Goal: Information Seeking & Learning: Learn about a topic

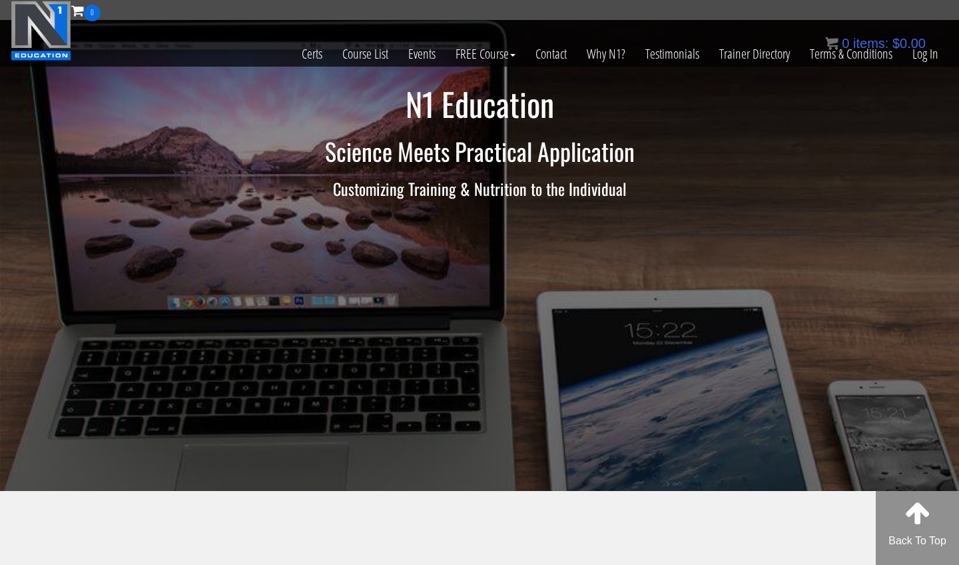
click at [922, 51] on div "0 items: $ 0.00" at bounding box center [875, 43] width 101 height 20
click at [921, 62] on link "Log In" at bounding box center [926, 53] width 46 height 65
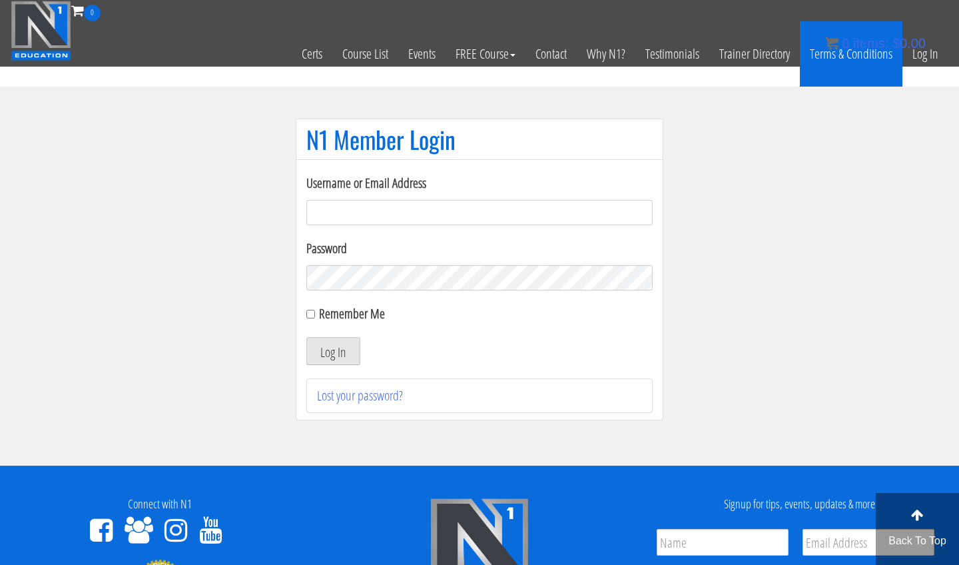
type input "[EMAIL_ADDRESS][DOMAIN_NAME]"
click at [333, 351] on button "Log In" at bounding box center [333, 351] width 54 height 28
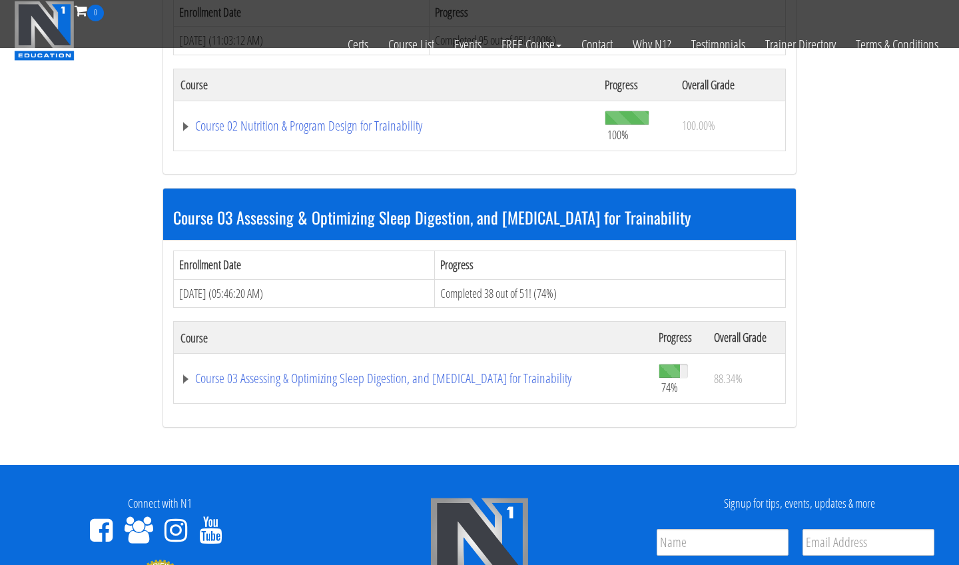
scroll to position [808, 0]
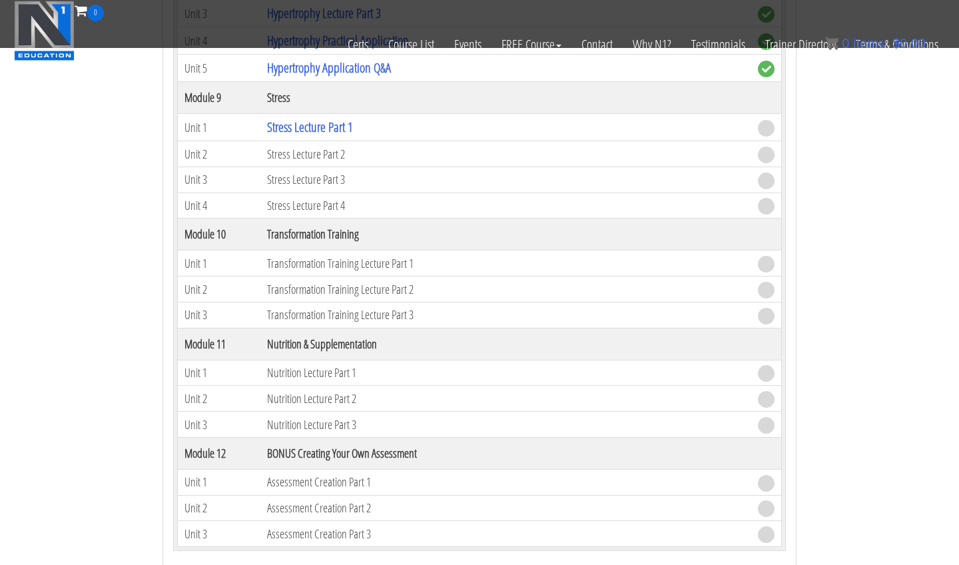
scroll to position [2267, 0]
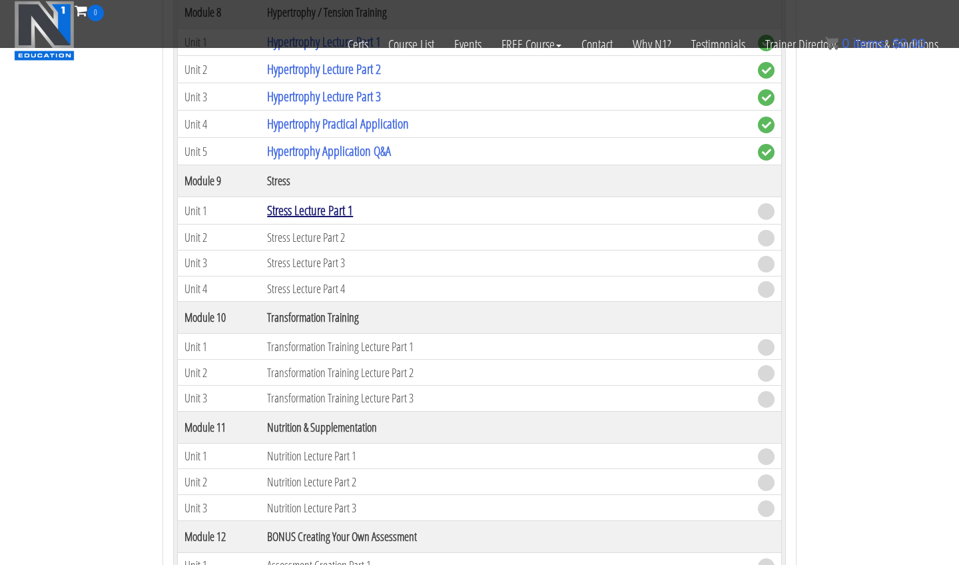
click at [340, 205] on link "Stress Lecture Part 1" at bounding box center [310, 210] width 86 height 18
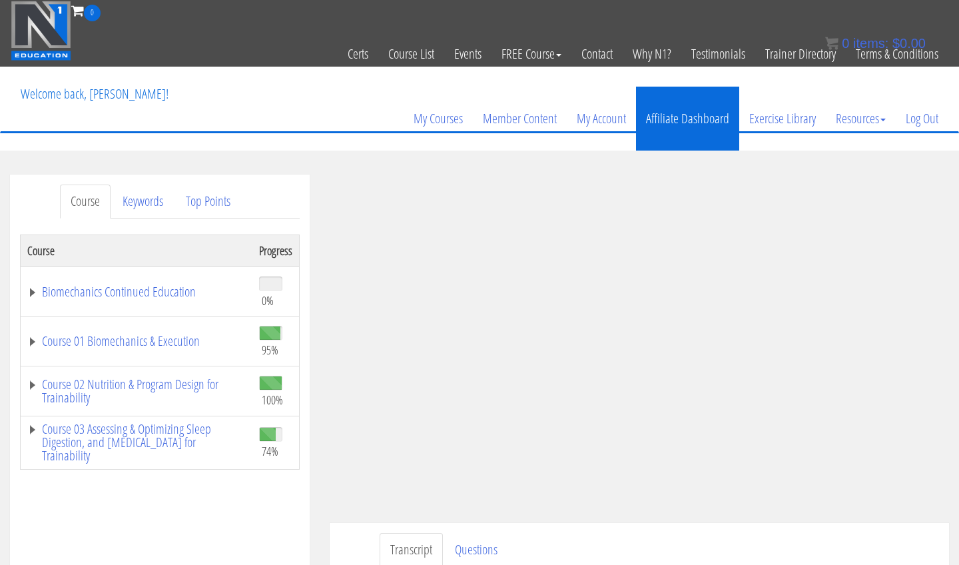
drag, startPoint x: 653, startPoint y: 41, endPoint x: 733, endPoint y: 87, distance: 92.2
click at [734, 87] on link "Affiliate Dashboard" at bounding box center [687, 119] width 103 height 64
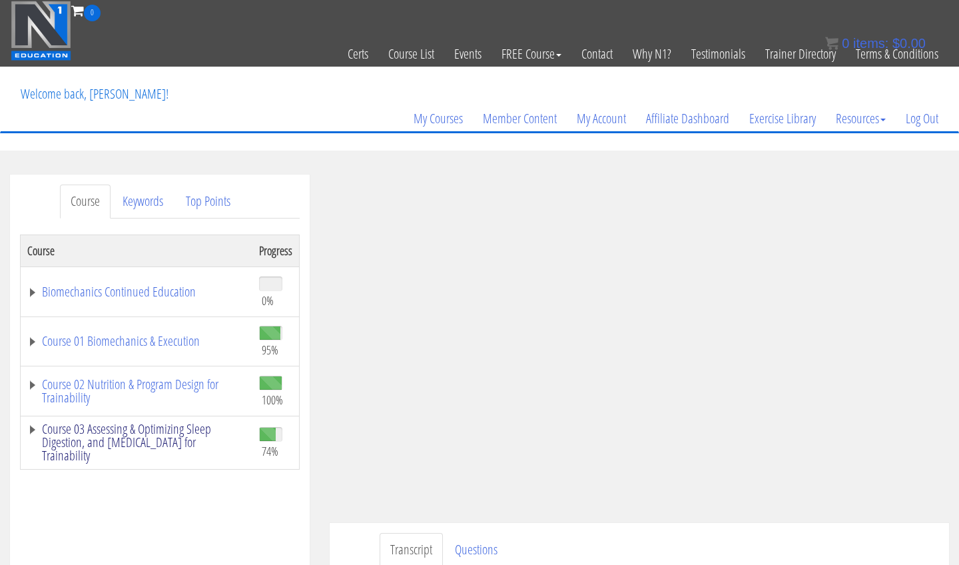
click at [194, 425] on link "Course 03 Assessing & Optimizing Sleep Digestion, and [MEDICAL_DATA] for Traina…" at bounding box center [136, 442] width 219 height 40
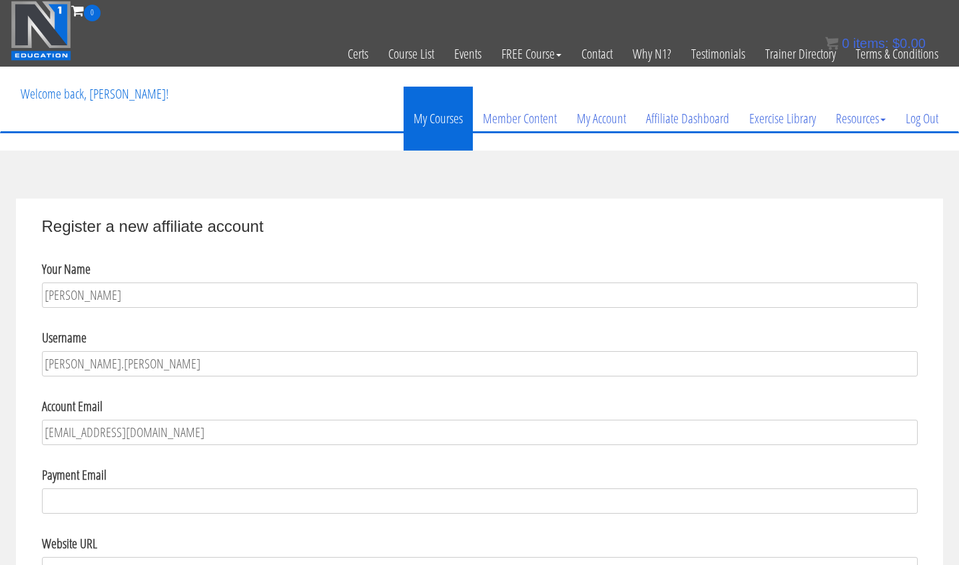
click at [427, 114] on link "My Courses" at bounding box center [438, 119] width 69 height 64
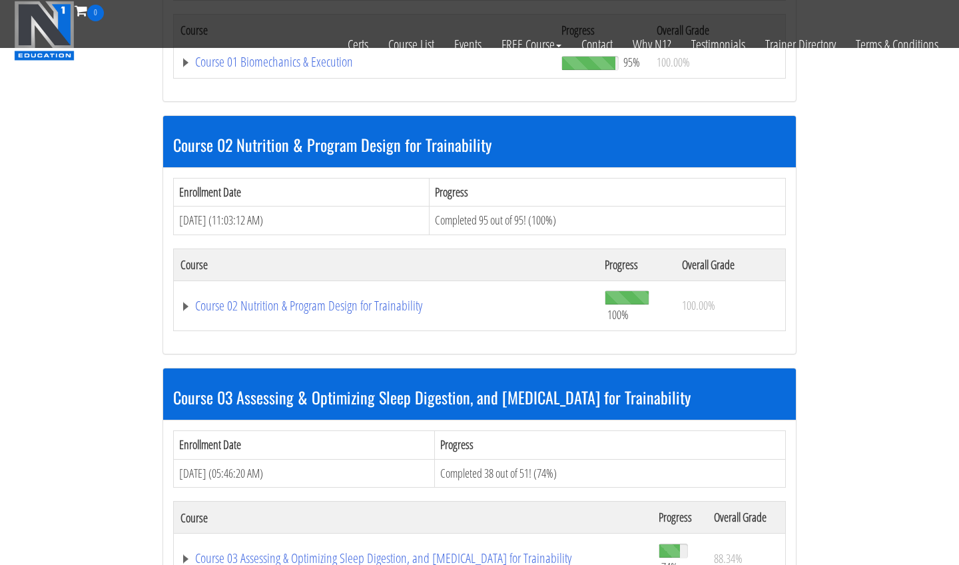
scroll to position [694, 0]
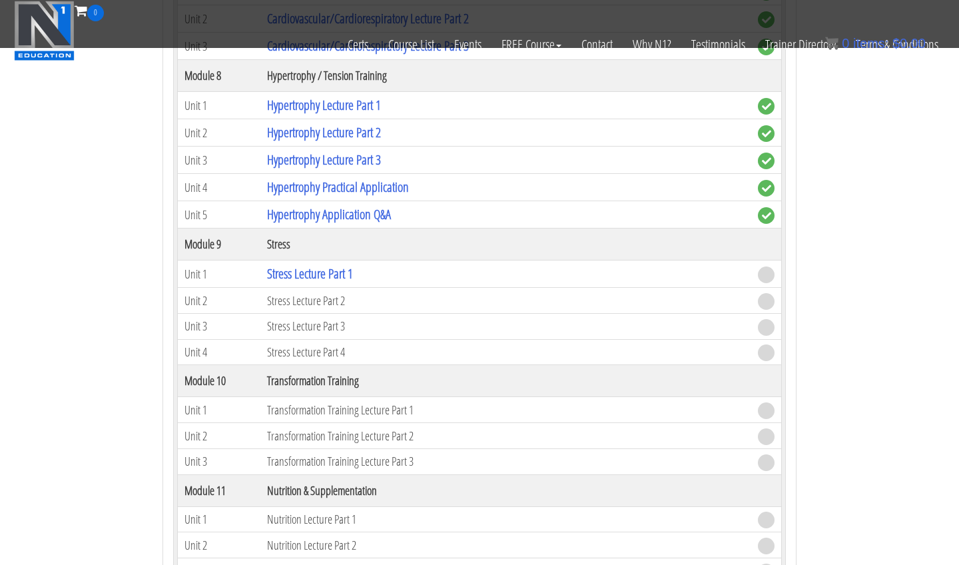
scroll to position [2242, 0]
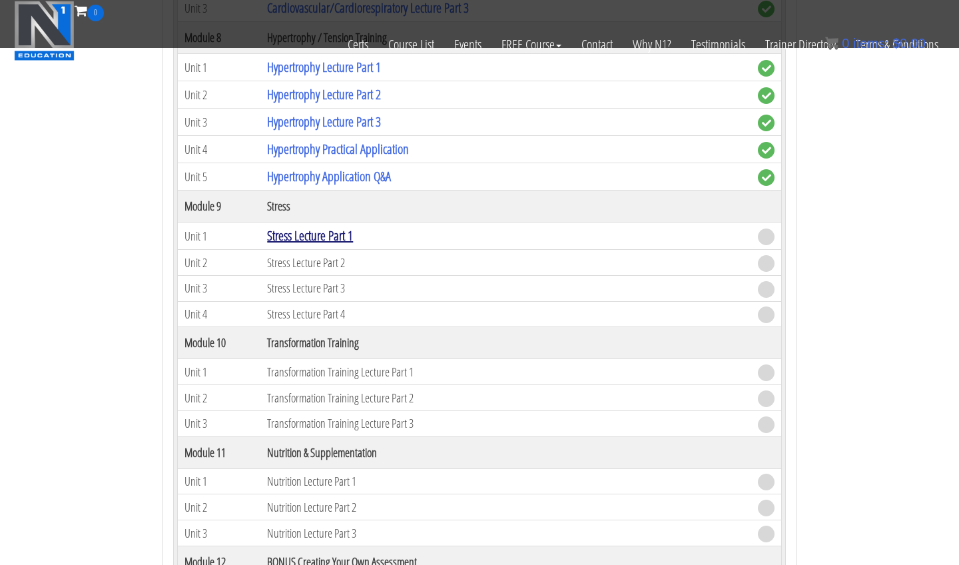
click at [340, 231] on link "Stress Lecture Part 1" at bounding box center [310, 236] width 86 height 18
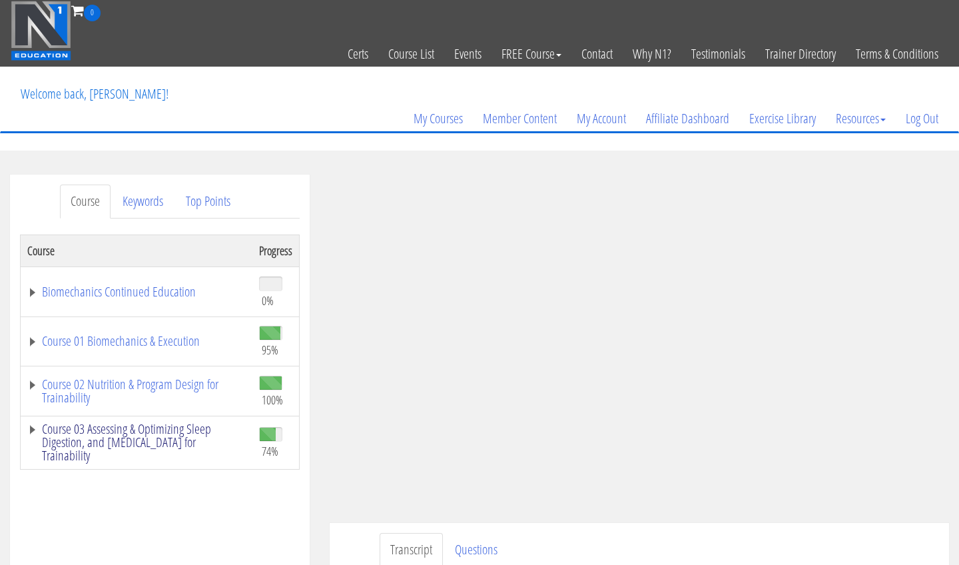
click at [134, 442] on link "Course 03 Assessing & Optimizing Sleep Digestion, and [MEDICAL_DATA] for Traina…" at bounding box center [136, 442] width 219 height 40
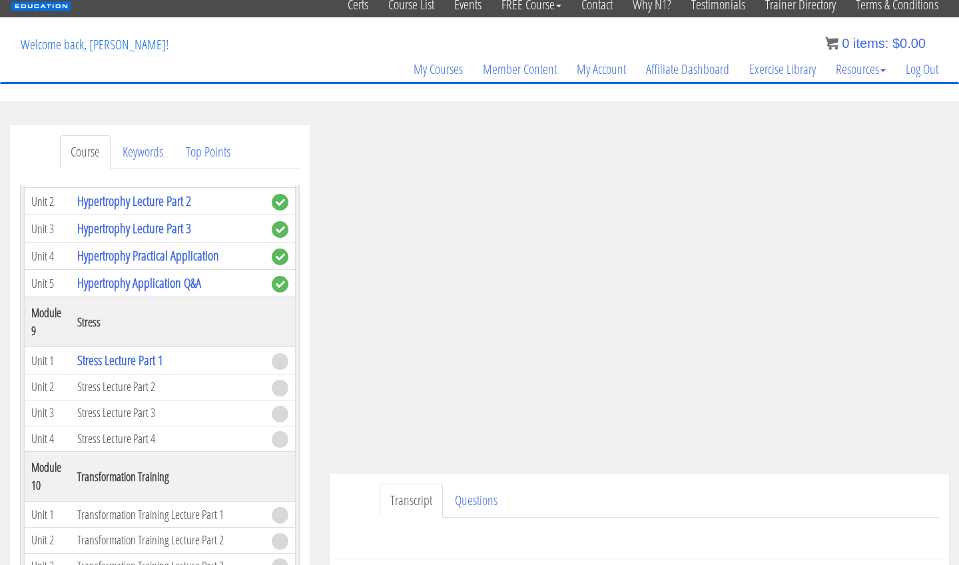
scroll to position [57, 0]
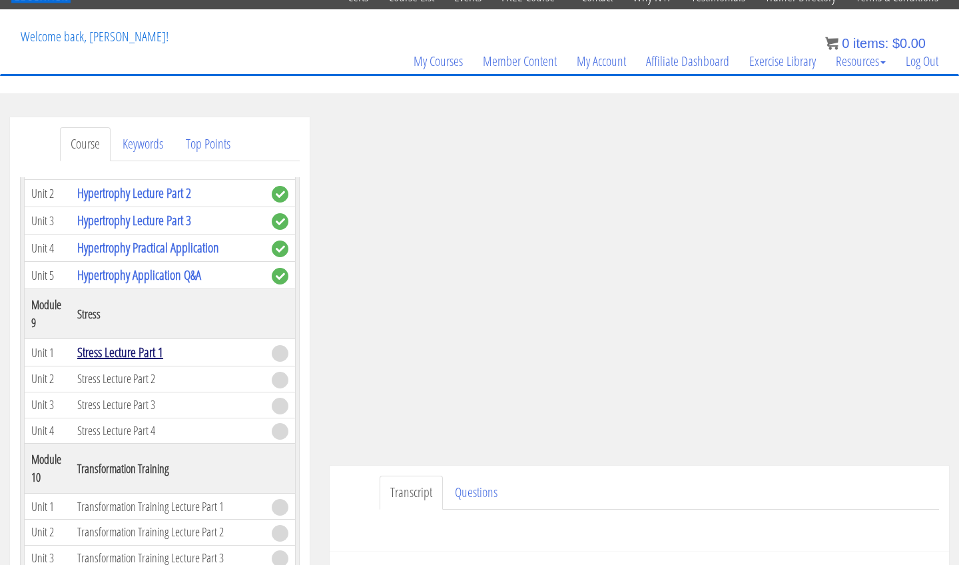
click at [128, 350] on link "Stress Lecture Part 1" at bounding box center [120, 352] width 86 height 18
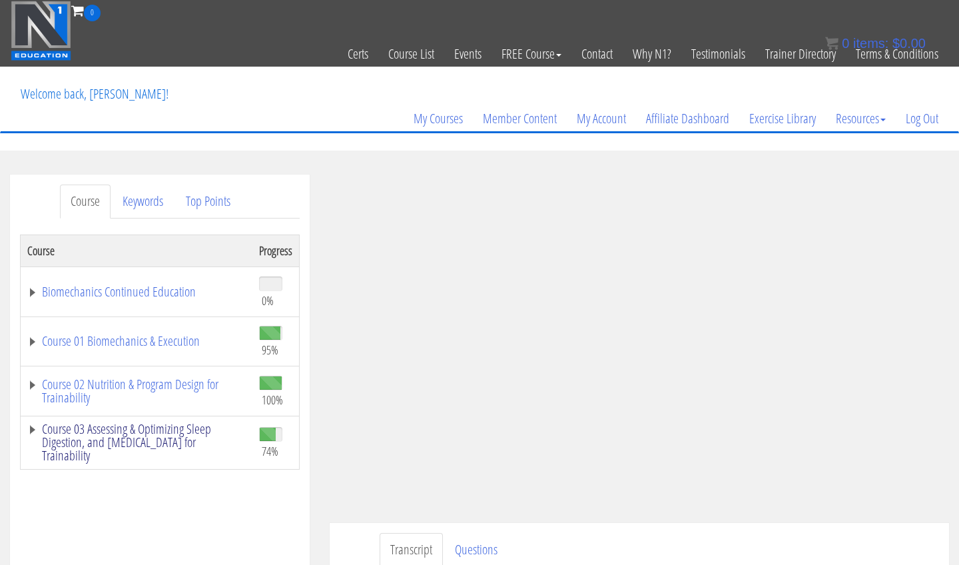
click at [175, 441] on link "Course 03 Assessing & Optimizing Sleep Digestion, and [MEDICAL_DATA] for Traina…" at bounding box center [136, 442] width 219 height 40
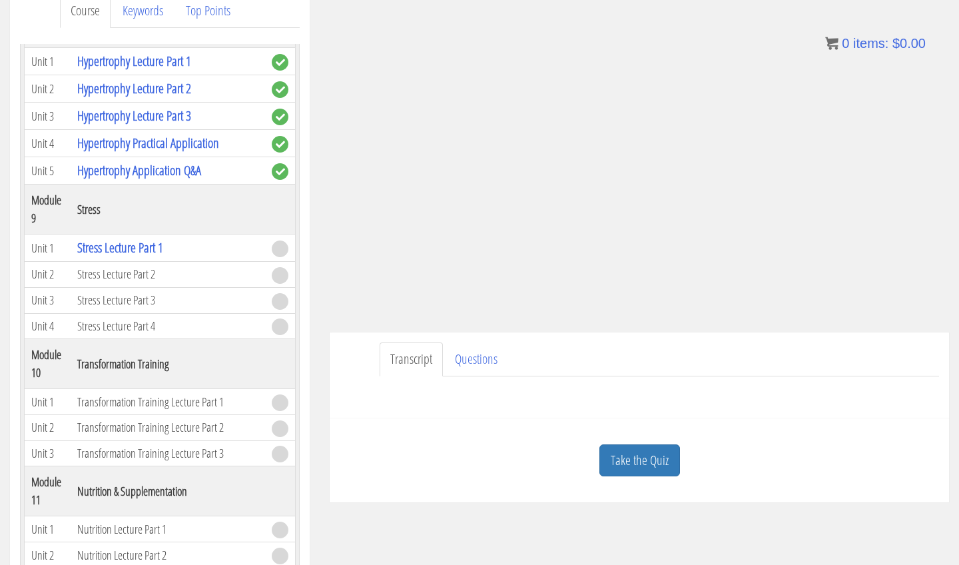
scroll to position [157, 0]
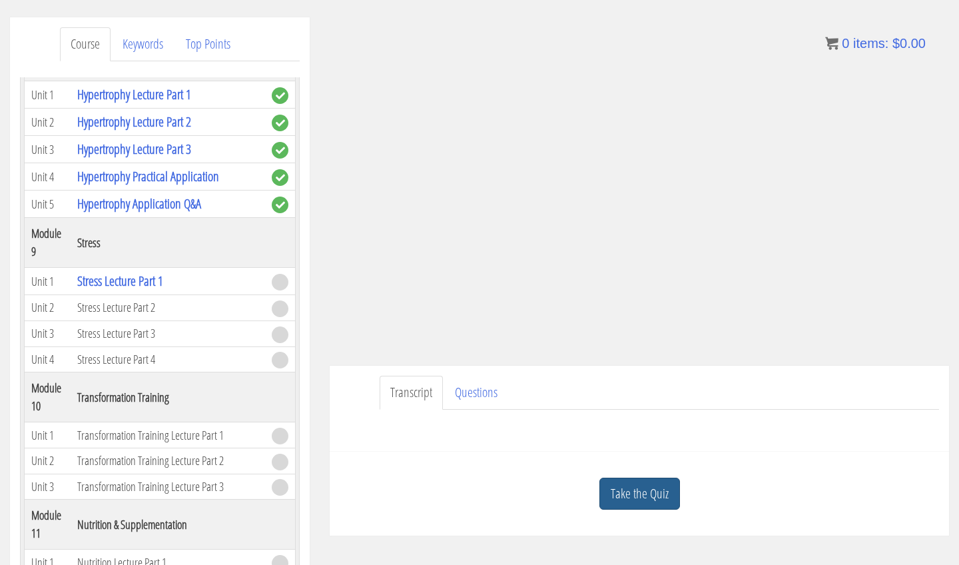
click at [656, 496] on link "Take the Quiz" at bounding box center [640, 494] width 81 height 33
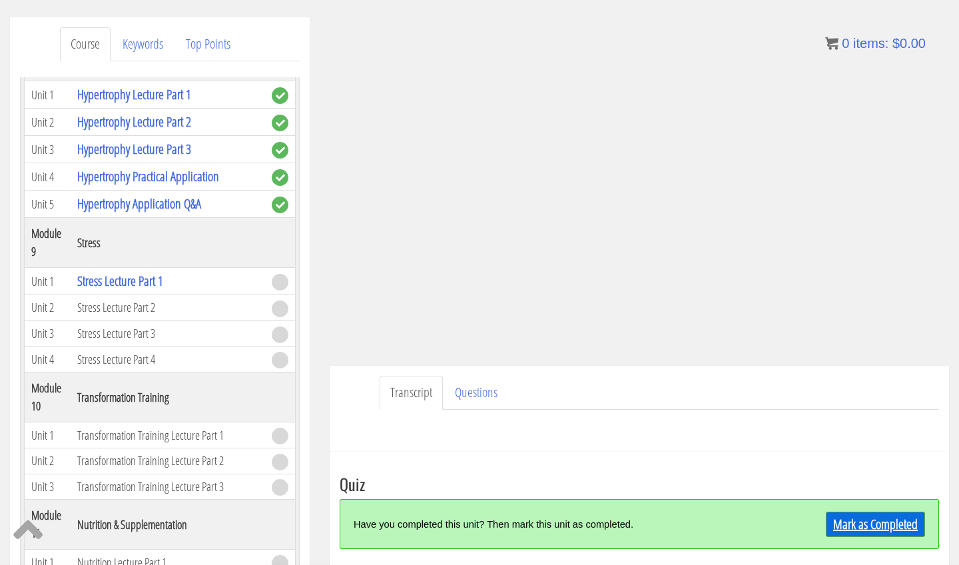
click at [857, 524] on link "Mark as Completed" at bounding box center [875, 524] width 99 height 25
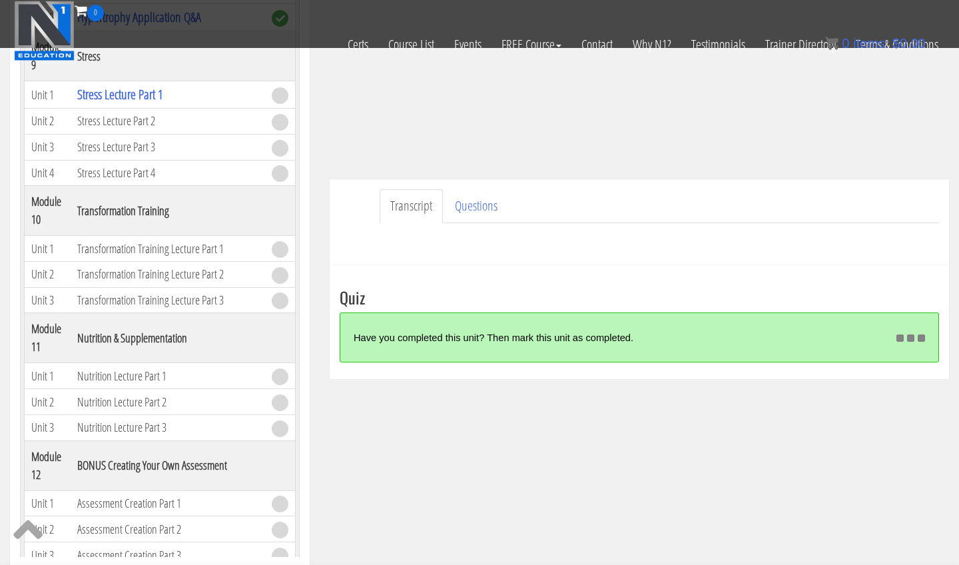
scroll to position [265, 0]
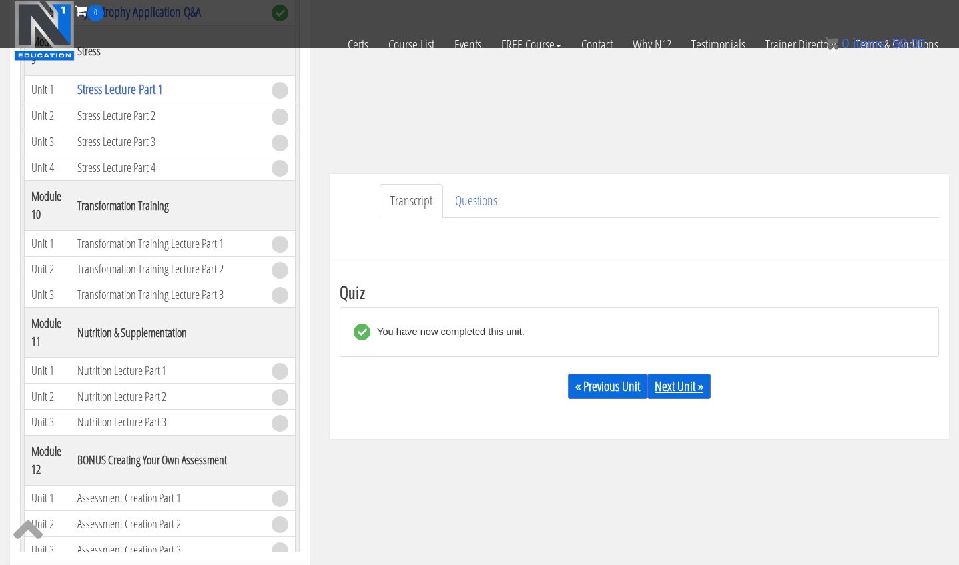
click at [688, 383] on link "Next Unit »" at bounding box center [679, 386] width 63 height 25
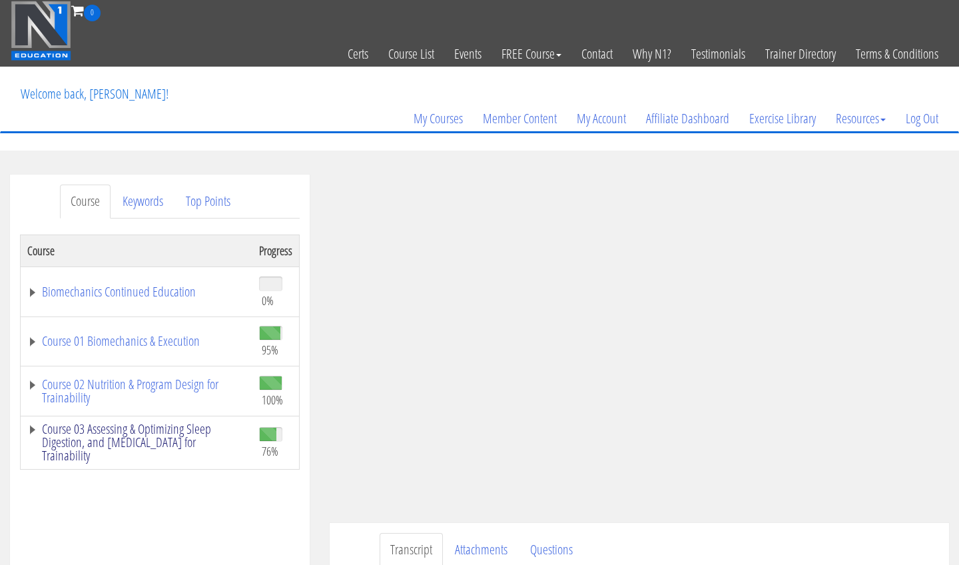
click at [152, 448] on link "Course 03 Assessing & Optimizing Sleep Digestion, and [MEDICAL_DATA] for Traina…" at bounding box center [136, 442] width 219 height 40
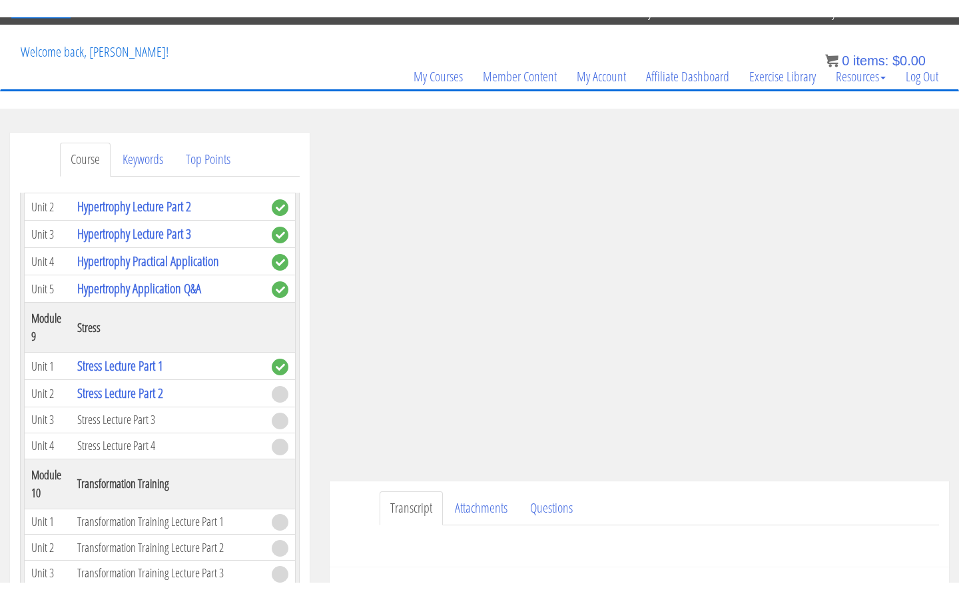
scroll to position [64, 0]
